Goal: Use online tool/utility

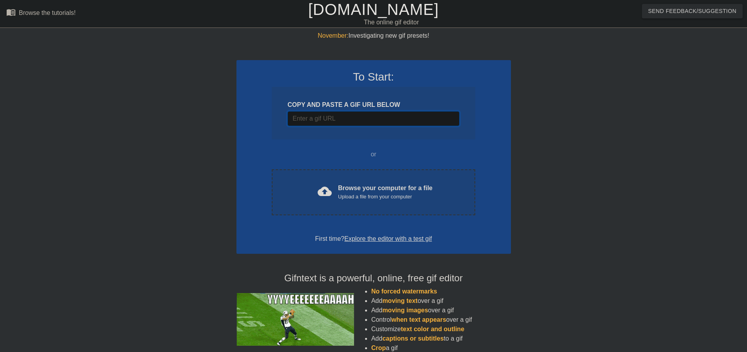
click at [341, 121] on input "Username" at bounding box center [374, 118] width 172 height 15
paste input "[URL][DOMAIN_NAME][PERSON_NAME]"
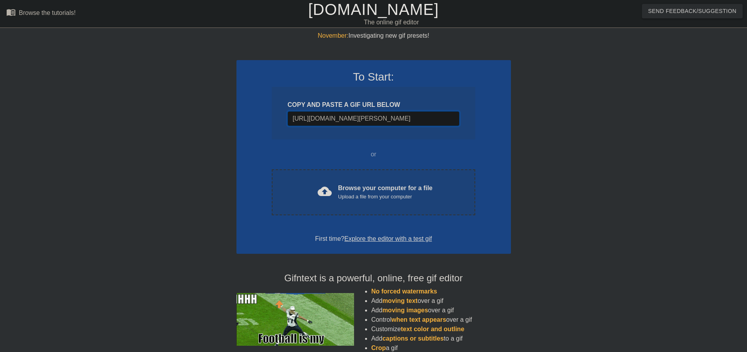
scroll to position [0, 169]
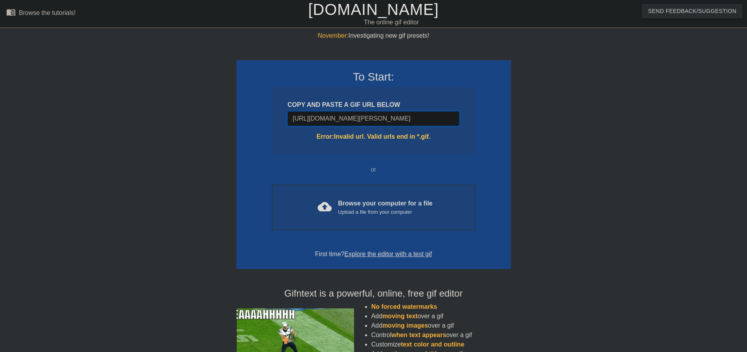
type input "[URL][DOMAIN_NAME][PERSON_NAME]"
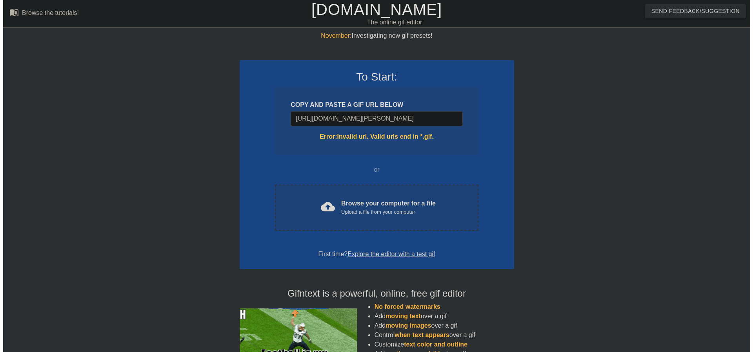
scroll to position [0, 0]
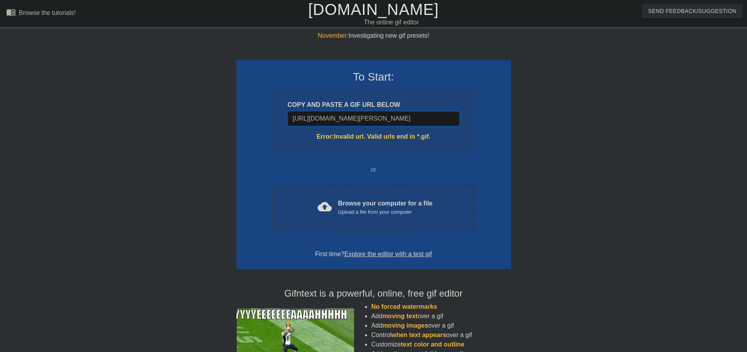
click at [381, 118] on input "[URL][DOMAIN_NAME][PERSON_NAME]" at bounding box center [374, 118] width 172 height 15
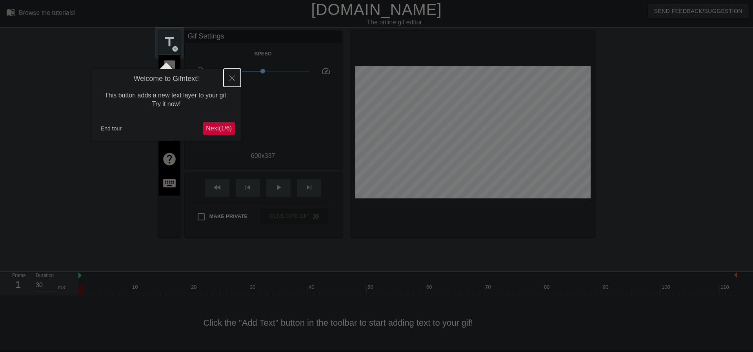
click at [233, 77] on icon "Close" at bounding box center [232, 77] width 5 height 5
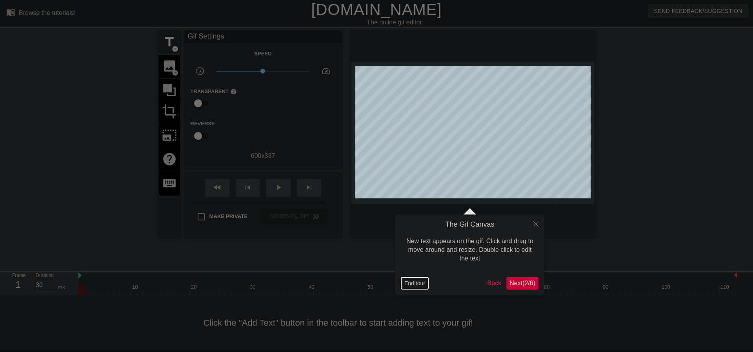
click at [414, 284] on button "End tour" at bounding box center [414, 283] width 27 height 12
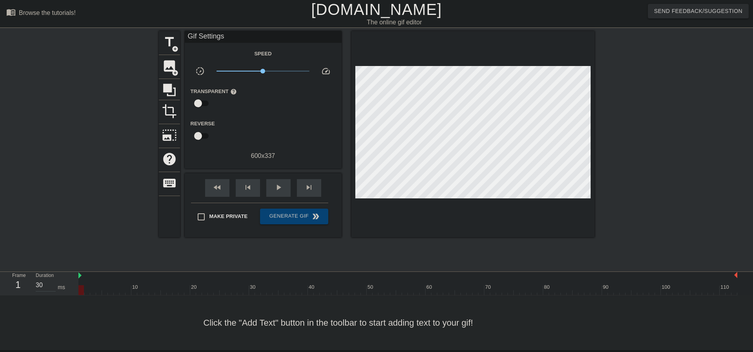
click at [651, 179] on div at bounding box center [663, 148] width 118 height 235
click at [275, 188] on span "play_arrow" at bounding box center [278, 186] width 9 height 9
click at [89, 92] on div at bounding box center [91, 148] width 118 height 235
click at [639, 133] on div at bounding box center [663, 148] width 118 height 235
type input "30"
